Goal: Task Accomplishment & Management: Use online tool/utility

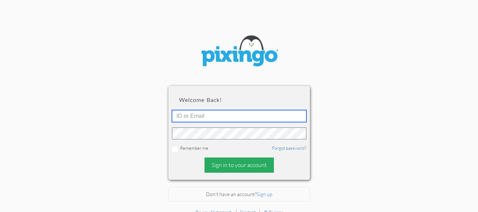
type input "[EMAIL_ADDRESS][DOMAIN_NAME]"
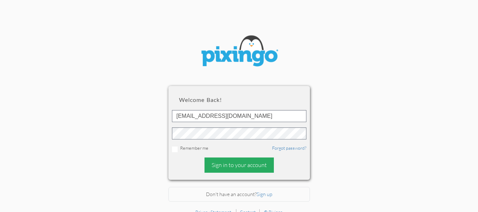
click at [227, 162] on div "Sign in to your account" at bounding box center [238, 164] width 69 height 15
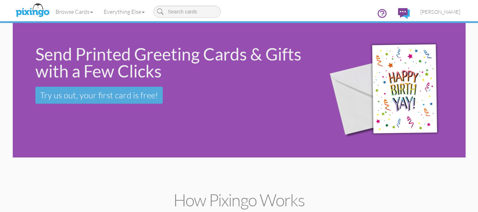
click at [83, 144] on div "Send Printed Greeting Cards & Gifts with a Few Clicks Try us out, your first ca…" at bounding box center [239, 90] width 453 height 134
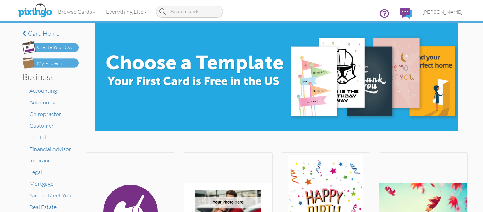
click at [51, 64] on div "My Projects" at bounding box center [50, 63] width 26 height 7
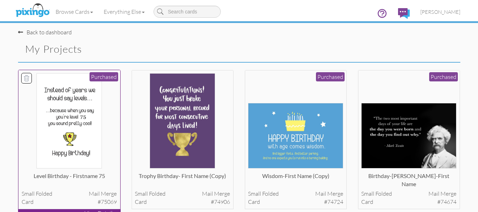
click at [65, 133] on img at bounding box center [68, 120] width 65 height 95
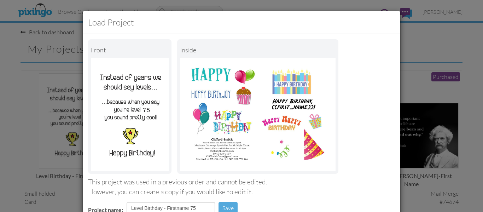
scroll to position [119, 0]
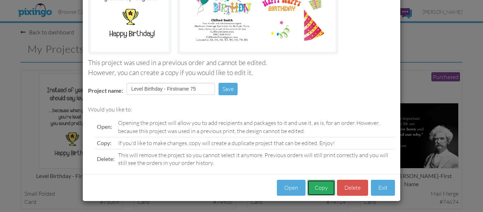
click at [316, 189] on button "Copy" at bounding box center [321, 188] width 28 height 16
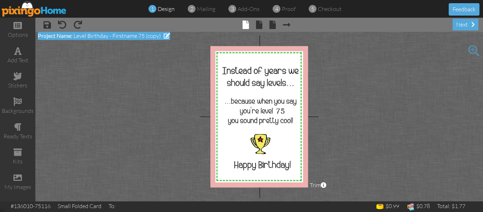
click at [168, 36] on span at bounding box center [167, 36] width 6 height 6
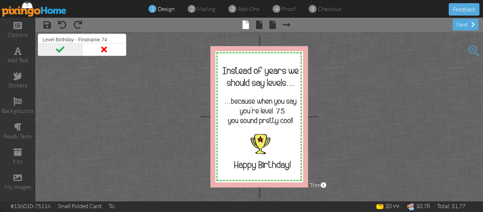
type input "Level Birthday - Firstname 74"
click at [58, 49] on span at bounding box center [60, 49] width 44 height 13
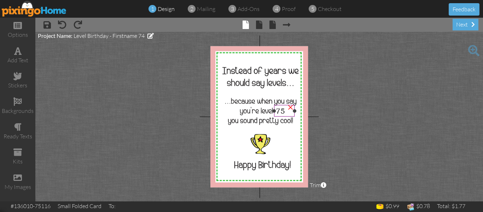
click at [284, 110] on span "75" at bounding box center [280, 111] width 9 height 8
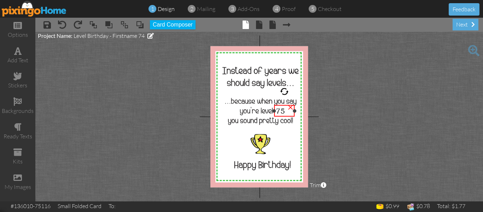
click at [284, 110] on span "75" at bounding box center [280, 111] width 9 height 8
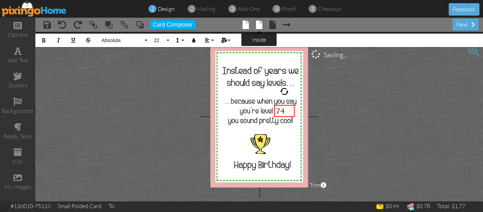
click at [261, 23] on span at bounding box center [259, 25] width 6 height 8
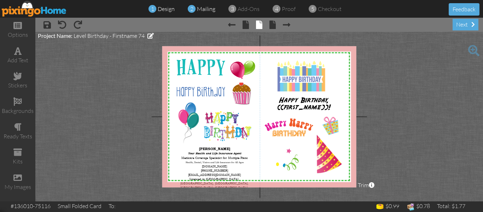
click at [206, 10] on span "mailing" at bounding box center [206, 8] width 18 height 7
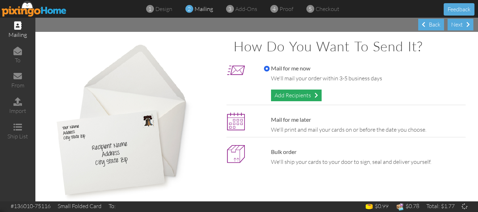
click at [298, 97] on div "Add Recipients" at bounding box center [296, 95] width 51 height 12
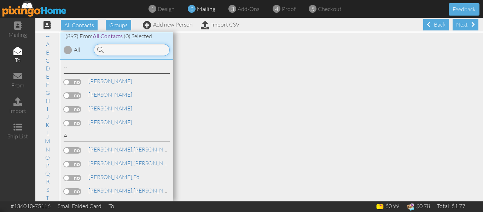
click at [115, 54] on input at bounding box center [132, 50] width 76 height 12
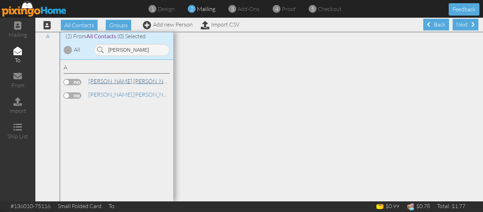
click at [100, 83] on span "Avery," at bounding box center [110, 80] width 45 height 7
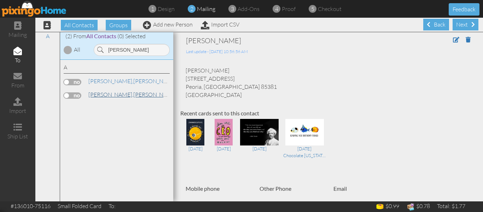
click at [103, 93] on span "Avery," at bounding box center [110, 94] width 45 height 7
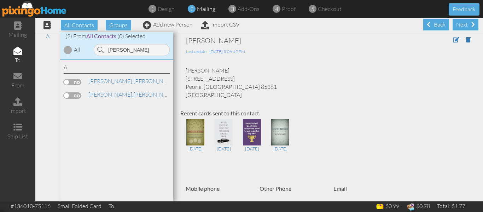
click at [66, 96] on label at bounding box center [73, 95] width 18 height 6
click at [0, 0] on input "checkbox" at bounding box center [0, 0] width 0 height 0
click at [129, 47] on input "avery" at bounding box center [132, 50] width 76 height 12
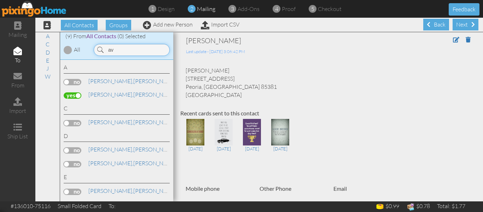
type input "a"
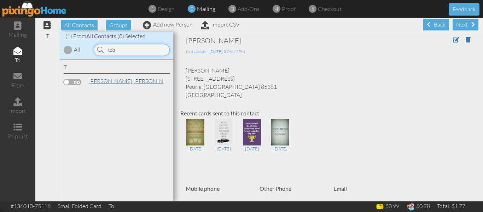
type input "tob"
click at [103, 83] on span "Tobias," at bounding box center [110, 80] width 45 height 7
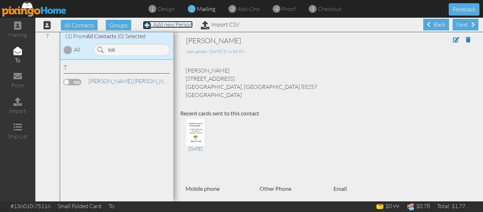
click at [179, 25] on link "Add new Person" at bounding box center [168, 24] width 50 height 7
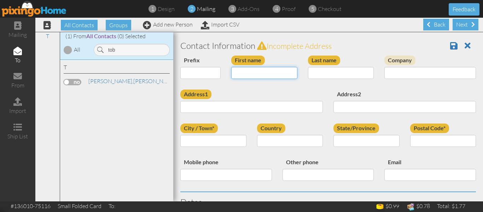
click at [253, 72] on input "First name" at bounding box center [264, 73] width 66 height 12
type input "Chevonne"
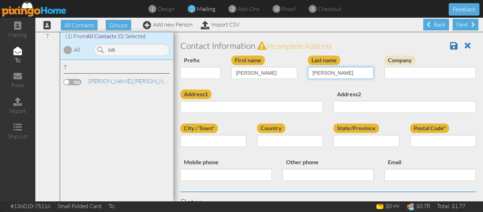
type input "Tobias"
click at [249, 72] on input "Chevonne" at bounding box center [264, 73] width 66 height 12
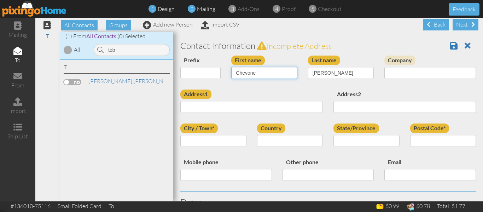
type input "Chevone"
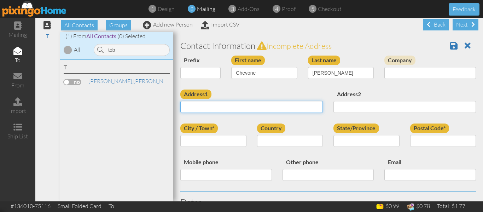
click at [216, 105] on input "Address1" at bounding box center [251, 107] width 142 height 12
paste input "2628 N 82nd St"
type input "2628 N 82nd St"
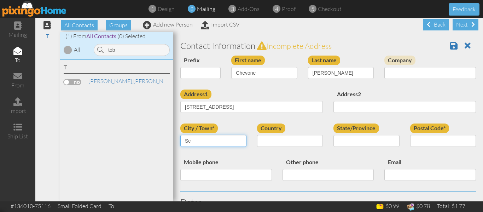
type input "Scottsdale"
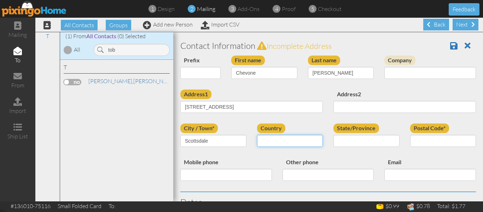
select select "object:6555"
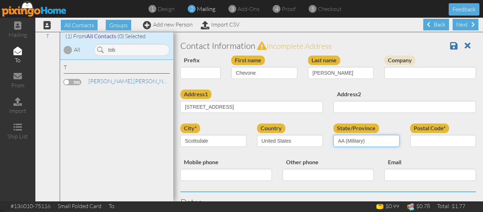
select select "object:6806"
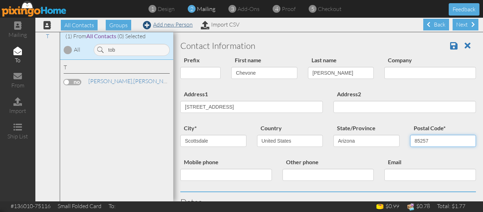
type input "85257"
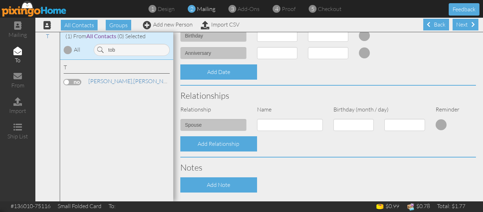
scroll to position [267, 0]
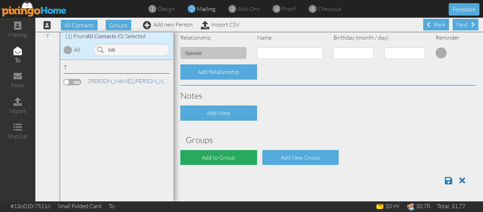
click at [207, 158] on div "Add to Group" at bounding box center [218, 157] width 77 height 15
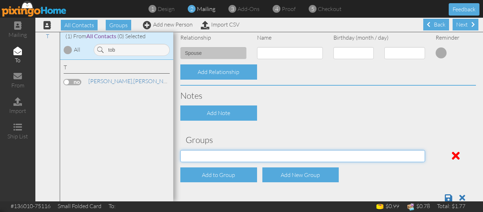
click at [208, 156] on select "PMIC Clients and Prospects Uplines" at bounding box center [302, 156] width 245 height 12
select select "object:6863"
click at [180, 150] on select "PMIC Clients and Prospects Uplines" at bounding box center [302, 156] width 245 height 12
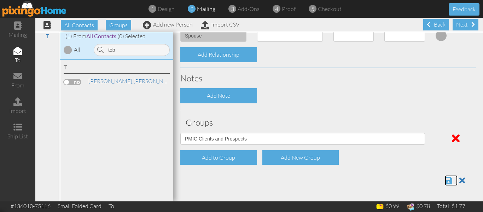
click at [445, 180] on span at bounding box center [448, 180] width 7 height 8
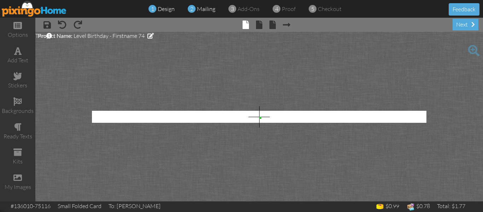
click at [202, 9] on span "mailing" at bounding box center [206, 8] width 18 height 7
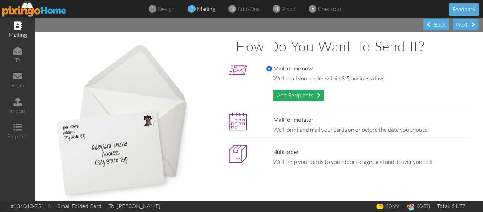
click at [281, 94] on div "Add Recipients" at bounding box center [298, 95] width 51 height 12
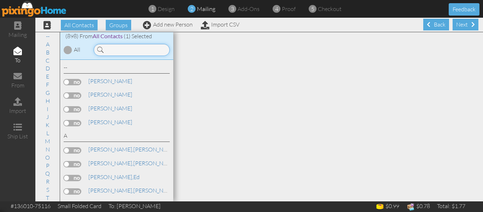
click at [129, 47] on input at bounding box center [132, 50] width 76 height 12
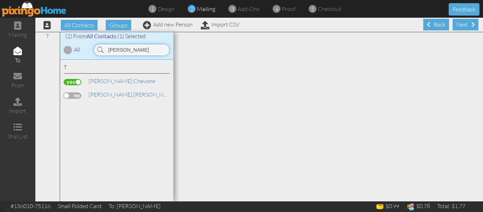
type input "tobias"
click at [68, 82] on label at bounding box center [73, 82] width 18 height 6
click at [0, 0] on input "checkbox" at bounding box center [0, 0] width 0 height 0
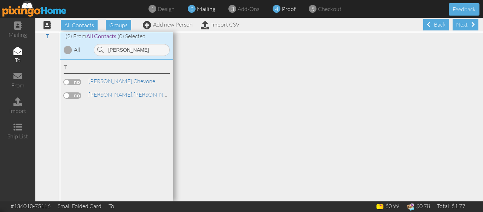
click at [287, 7] on span "proof" at bounding box center [289, 8] width 14 height 7
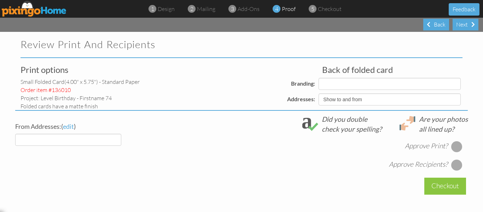
select select "object:3003"
select select "object:3005"
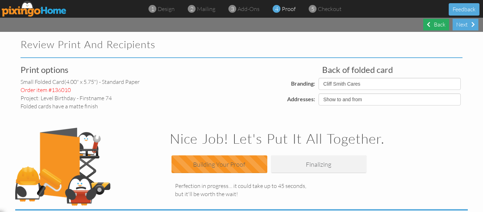
click at [433, 25] on div "Back" at bounding box center [436, 25] width 26 height 12
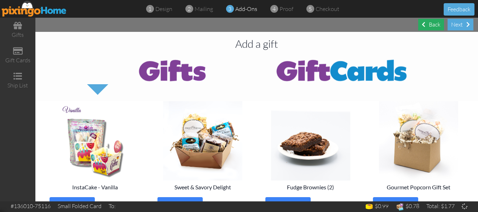
click at [433, 25] on div "Back" at bounding box center [431, 25] width 26 height 12
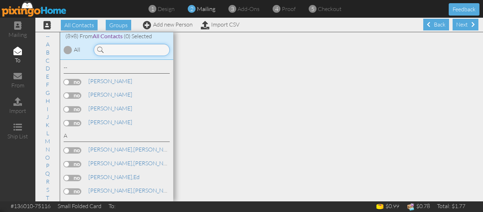
click at [123, 49] on input at bounding box center [132, 50] width 76 height 12
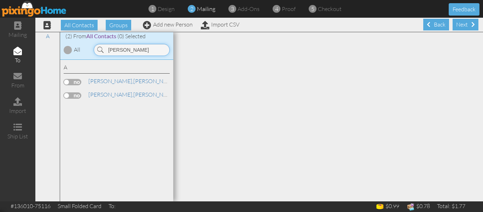
type input "avery"
click at [68, 95] on label at bounding box center [73, 95] width 18 height 6
click at [0, 0] on input "checkbox" at bounding box center [0, 0] width 0 height 0
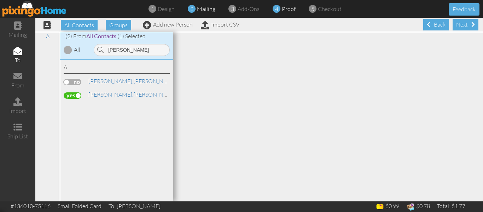
click at [281, 10] on div "4 proof" at bounding box center [285, 9] width 19 height 8
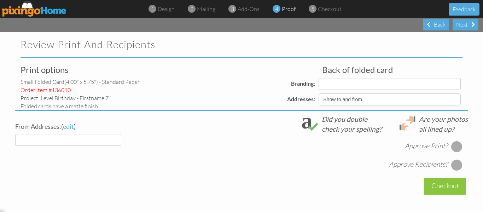
select select "object:5042"
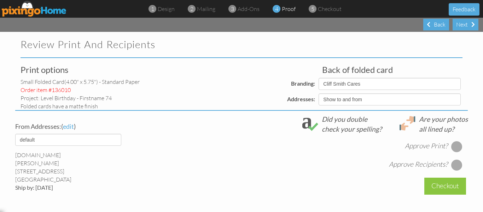
select select "object:5045"
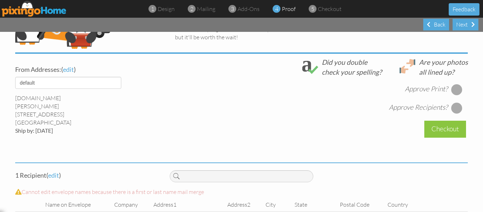
scroll to position [185, 0]
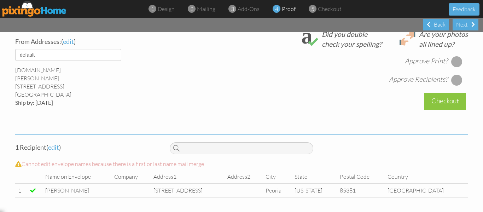
click at [456, 61] on div at bounding box center [456, 61] width 11 height 11
click at [457, 80] on div at bounding box center [456, 79] width 11 height 11
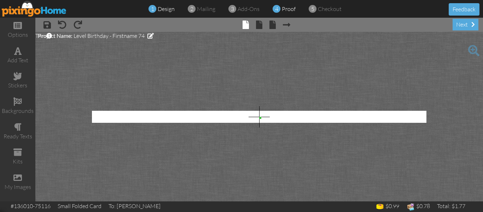
click at [284, 10] on span "proof" at bounding box center [289, 8] width 14 height 7
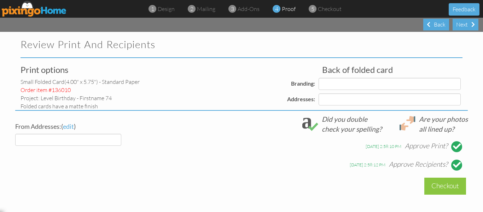
select select "object:129"
select select "object:132"
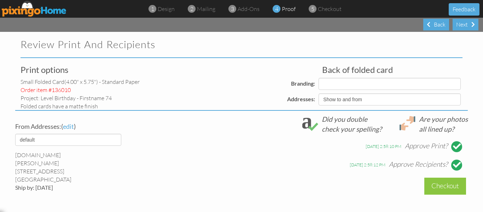
select select "object:142"
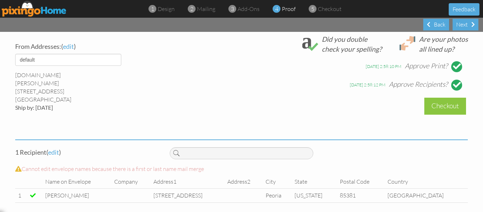
scroll to position [185, 0]
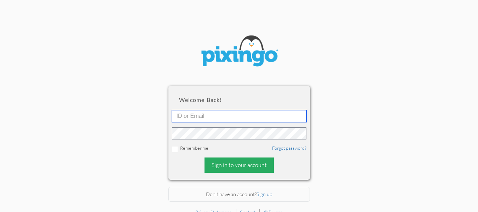
type input "[EMAIL_ADDRESS][DOMAIN_NAME]"
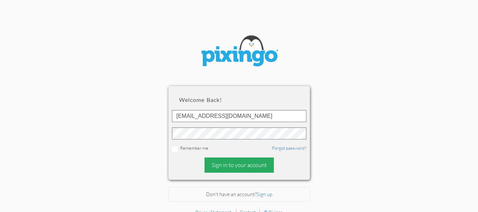
click at [233, 161] on div "Sign in to your account" at bounding box center [238, 164] width 69 height 15
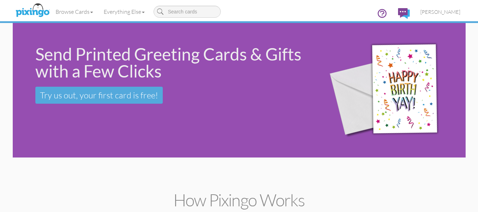
click at [58, 118] on div "Send Printed Greeting Cards & Gifts with a Few Clicks Try us out, your first ca…" at bounding box center [164, 74] width 302 height 103
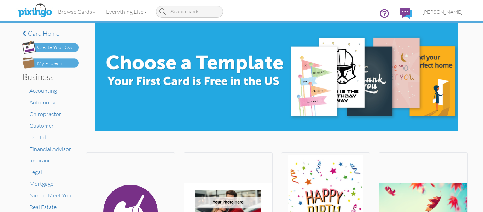
click at [60, 60] on div "My Projects" at bounding box center [50, 63] width 26 height 7
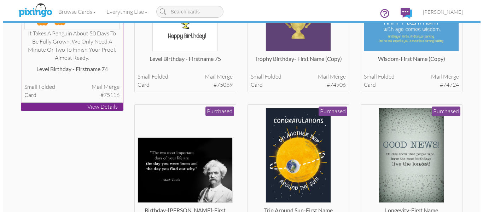
scroll to position [121, 0]
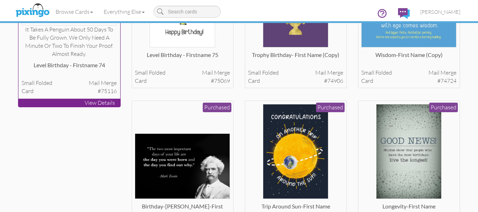
click at [69, 82] on div "small folded Mail merge" at bounding box center [69, 83] width 95 height 8
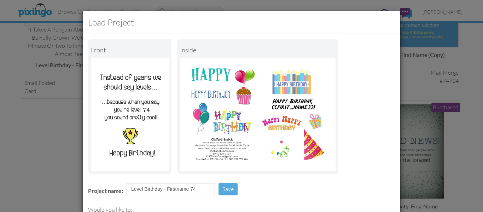
scroll to position [92, 0]
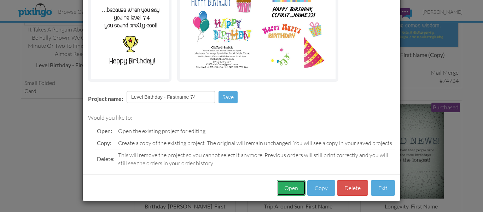
click at [295, 187] on button "Open" at bounding box center [291, 188] width 29 height 16
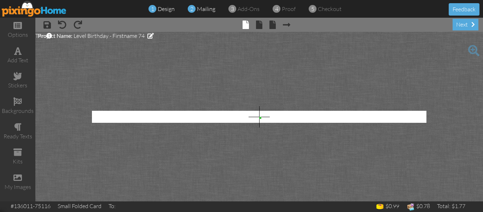
click at [211, 7] on span "mailing" at bounding box center [206, 8] width 18 height 7
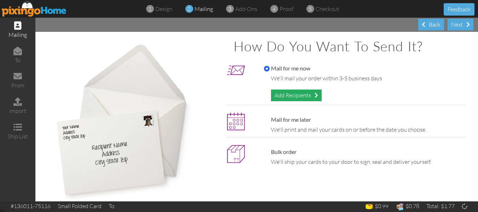
click at [285, 96] on div "Add Recipients" at bounding box center [296, 95] width 51 height 12
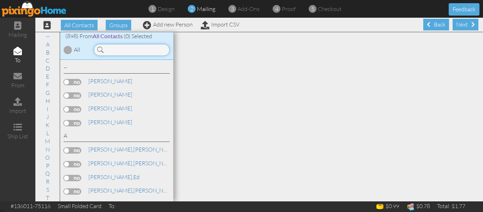
click at [132, 49] on input at bounding box center [132, 50] width 76 height 12
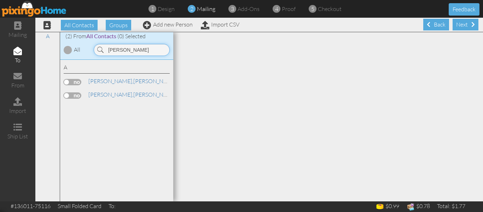
type input "[PERSON_NAME]"
click at [69, 95] on label at bounding box center [73, 95] width 18 height 6
click at [0, 0] on input "checkbox" at bounding box center [0, 0] width 0 height 0
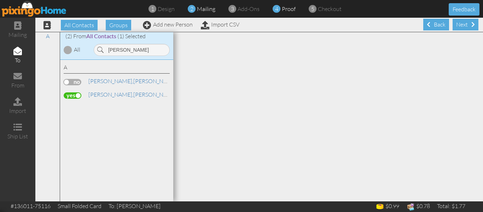
click at [286, 7] on span "proof" at bounding box center [289, 8] width 14 height 7
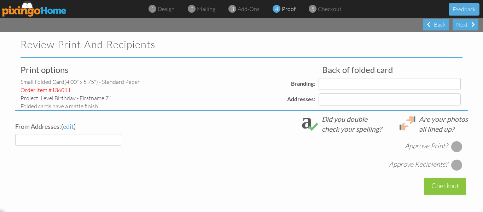
select select "object:4130"
select select "object:4133"
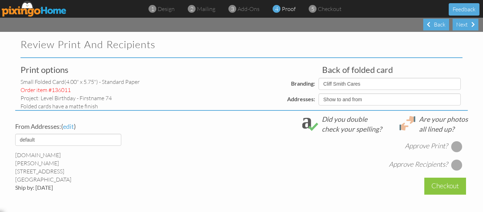
select select "object:4135"
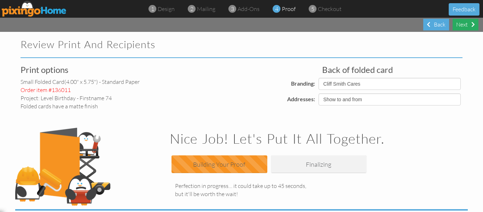
click at [461, 25] on div "Next" at bounding box center [466, 25] width 26 height 12
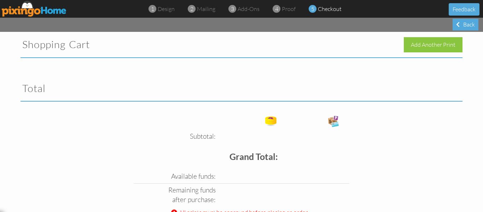
click at [461, 25] on div "Back" at bounding box center [466, 25] width 26 height 12
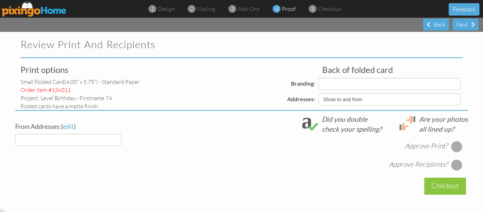
select select "object:4195"
select select "object:4192"
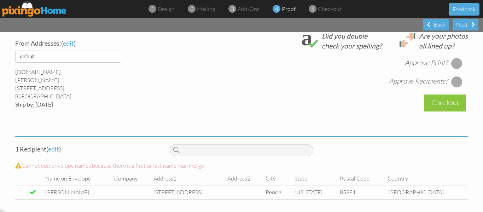
scroll to position [85, 0]
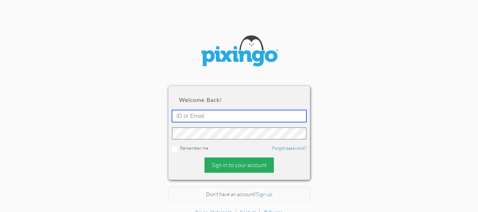
type input "[EMAIL_ADDRESS][DOMAIN_NAME]"
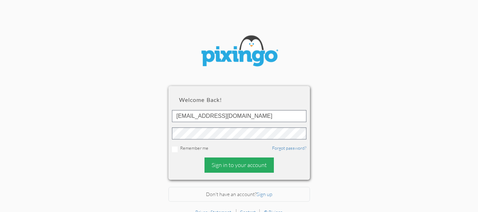
click at [229, 165] on div "Sign in to your account" at bounding box center [238, 164] width 69 height 15
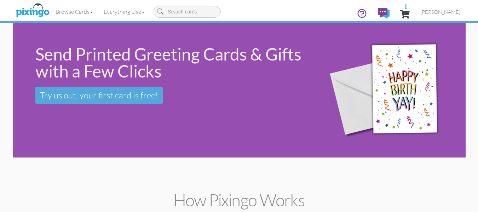
click at [155, 140] on div "Send Printed Greeting Cards & Gifts with a Few Clicks Try us out, your first ca…" at bounding box center [239, 90] width 453 height 134
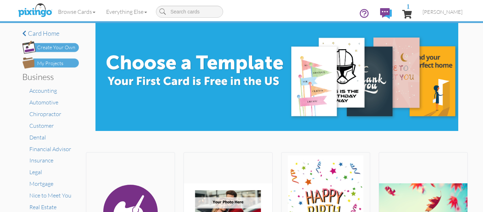
click at [62, 61] on img at bounding box center [50, 62] width 57 height 11
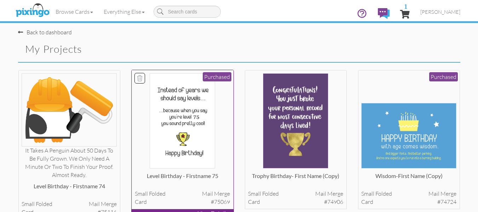
click at [185, 124] on img at bounding box center [182, 120] width 65 height 95
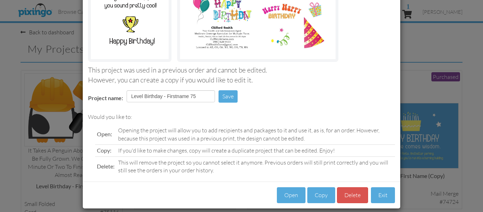
scroll to position [119, 0]
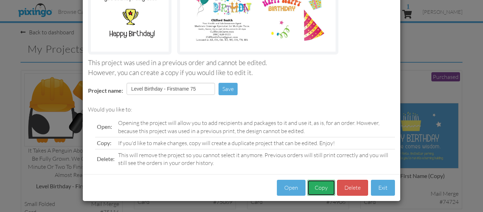
click at [317, 188] on button "Copy" at bounding box center [321, 188] width 28 height 16
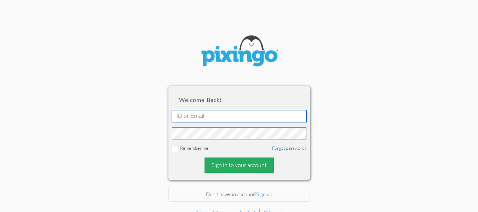
type input "[EMAIL_ADDRESS][DOMAIN_NAME]"
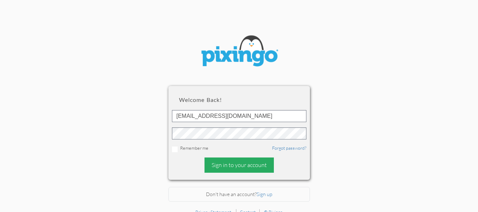
click at [218, 162] on div "Sign in to your account" at bounding box center [238, 164] width 69 height 15
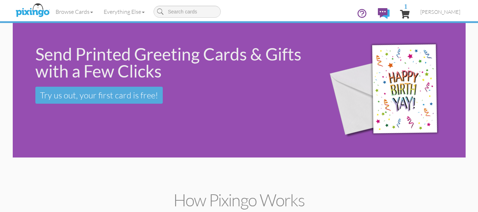
click at [115, 132] on div "Send Printed Greeting Cards & Gifts with a Few Clicks Try us out, your first ca…" at bounding box center [239, 90] width 453 height 134
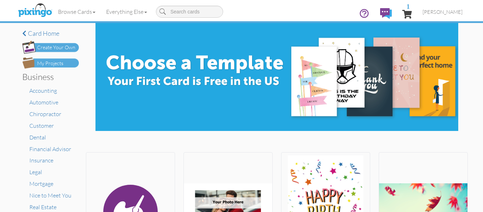
click at [53, 66] on div "My Projects" at bounding box center [50, 63] width 26 height 7
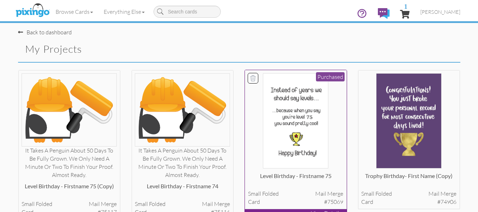
click at [295, 121] on img at bounding box center [295, 120] width 65 height 95
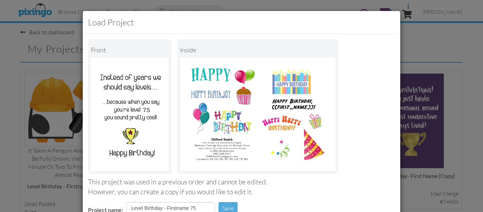
click at [362, 122] on div "Front inside" at bounding box center [241, 106] width 307 height 134
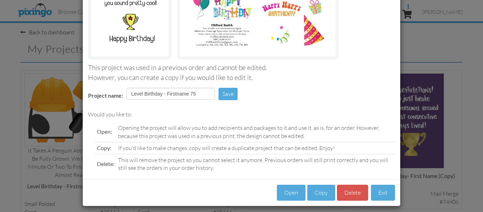
scroll to position [115, 0]
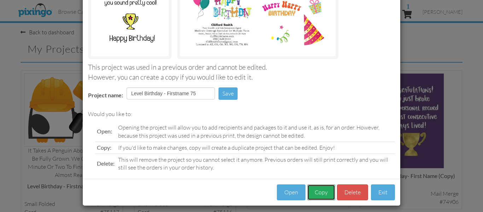
click at [317, 192] on button "Copy" at bounding box center [321, 192] width 28 height 16
